Goal: Task Accomplishment & Management: Manage account settings

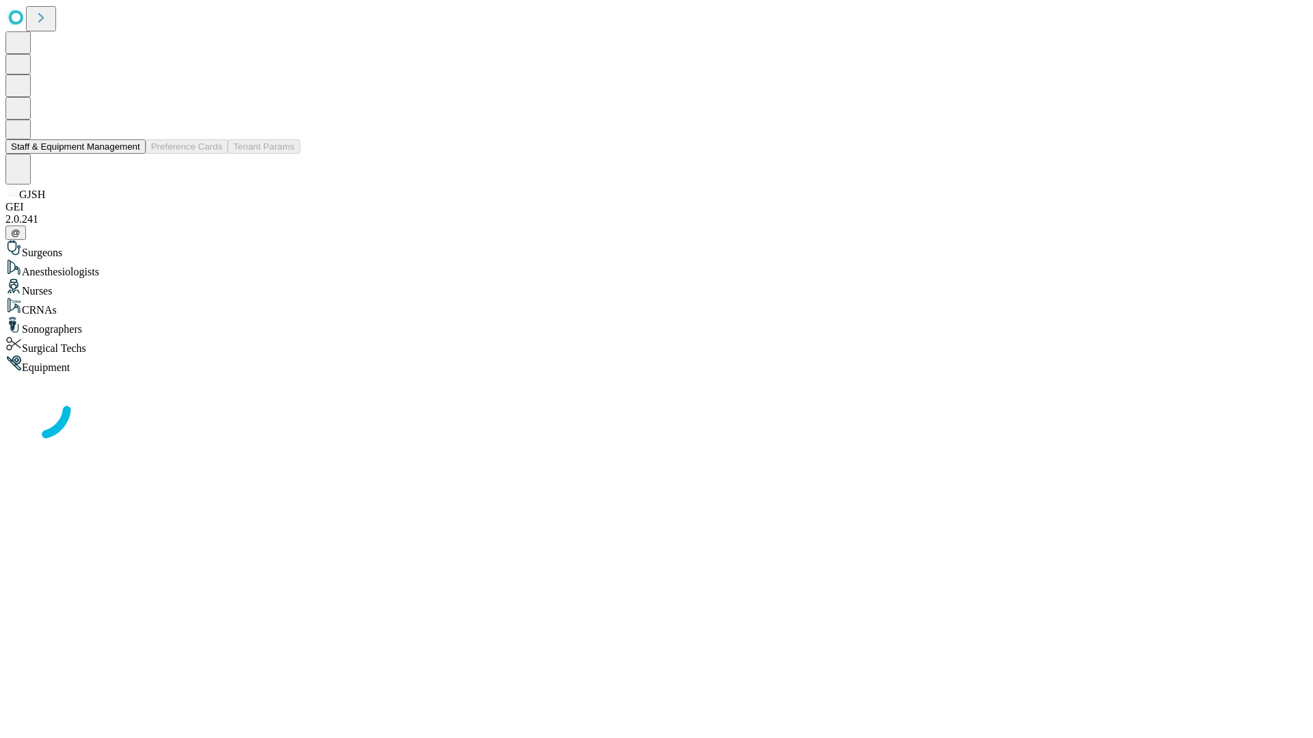
click at [131, 154] on button "Staff & Equipment Management" at bounding box center [75, 146] width 140 height 14
